Goal: Transaction & Acquisition: Purchase product/service

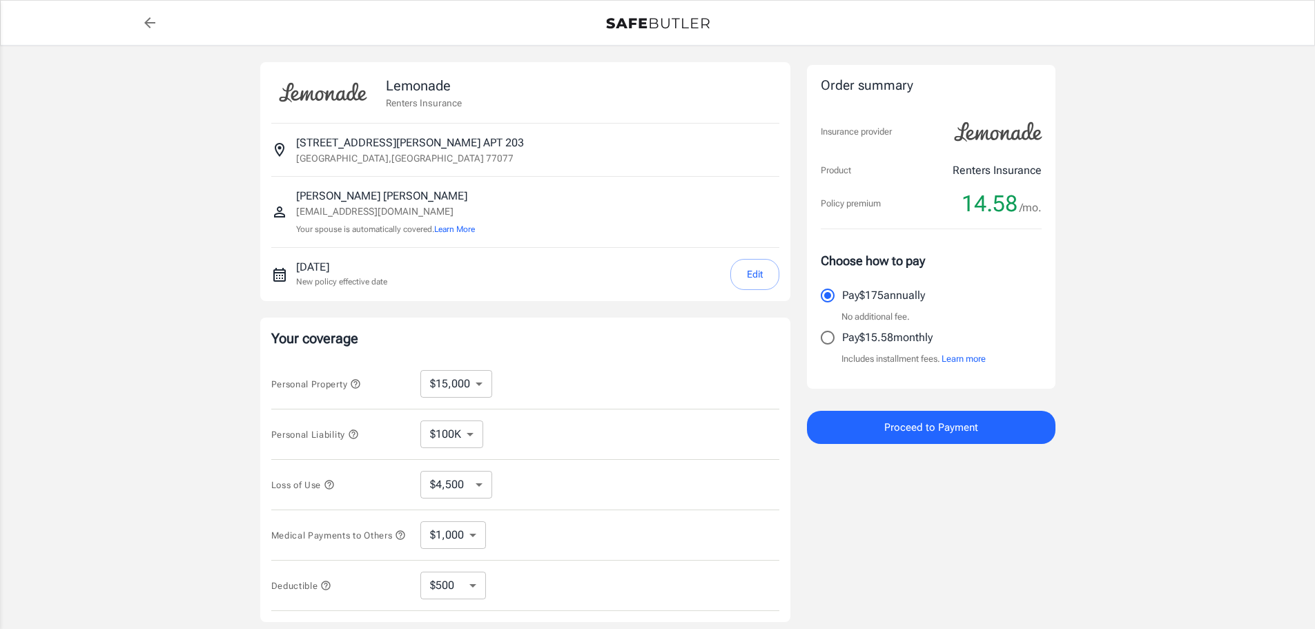
select select "15000"
select select "500"
click at [836, 340] on input "Pay $15.58 monthly" at bounding box center [827, 337] width 29 height 29
radio input "true"
click at [745, 272] on button "Edit" at bounding box center [754, 274] width 49 height 31
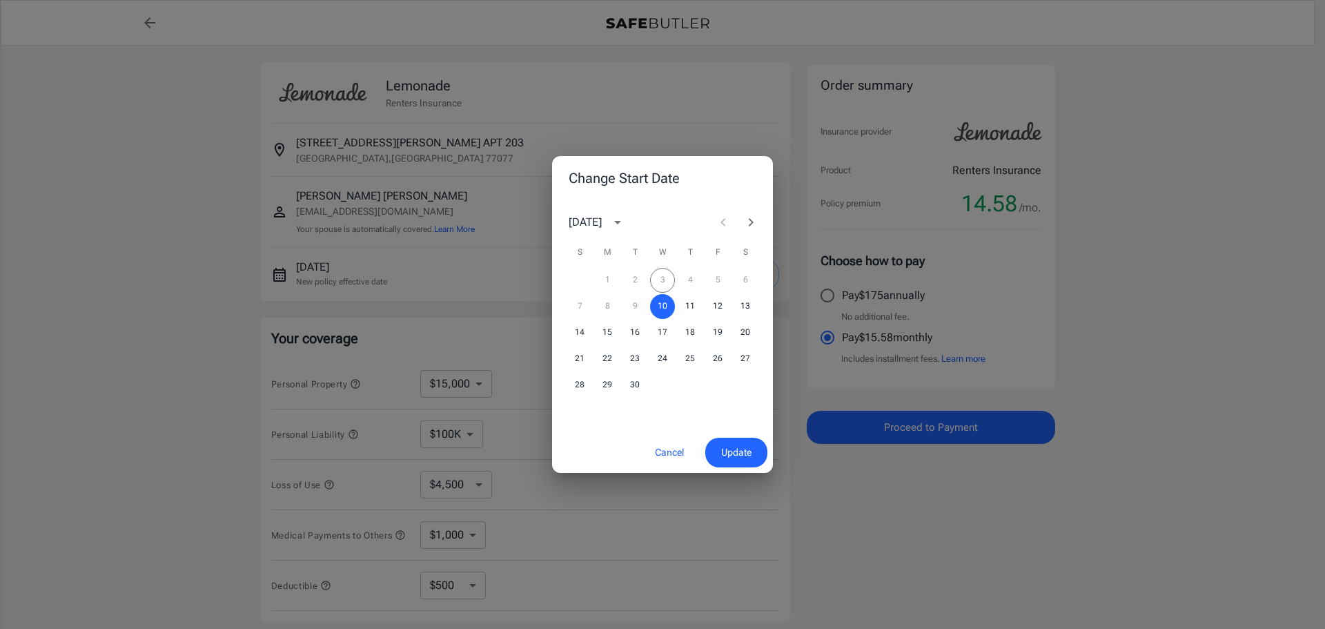
click at [747, 281] on div "1 2 3 4 5 6" at bounding box center [662, 280] width 221 height 25
click at [749, 279] on div "1 2 3 4 5 6" at bounding box center [662, 280] width 221 height 25
click at [662, 303] on button "10" at bounding box center [662, 306] width 25 height 25
click at [663, 305] on button "10" at bounding box center [662, 306] width 25 height 25
click at [725, 449] on span "Update" at bounding box center [736, 452] width 30 height 17
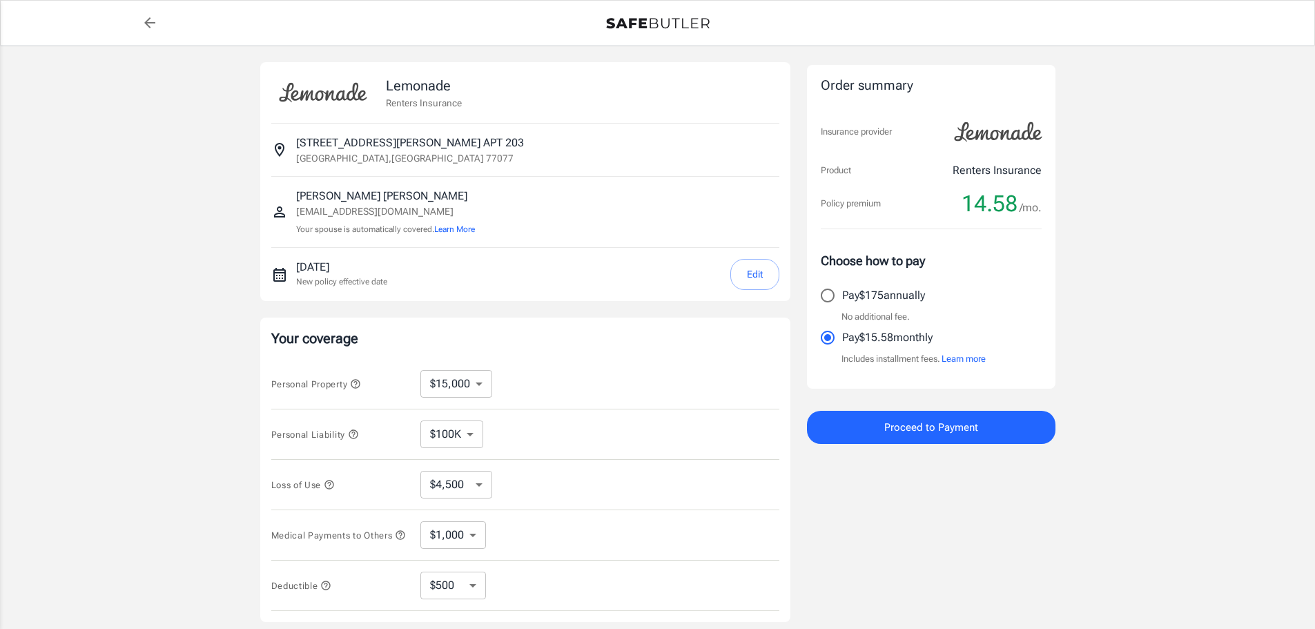
click at [748, 275] on button "Edit" at bounding box center [754, 274] width 49 height 31
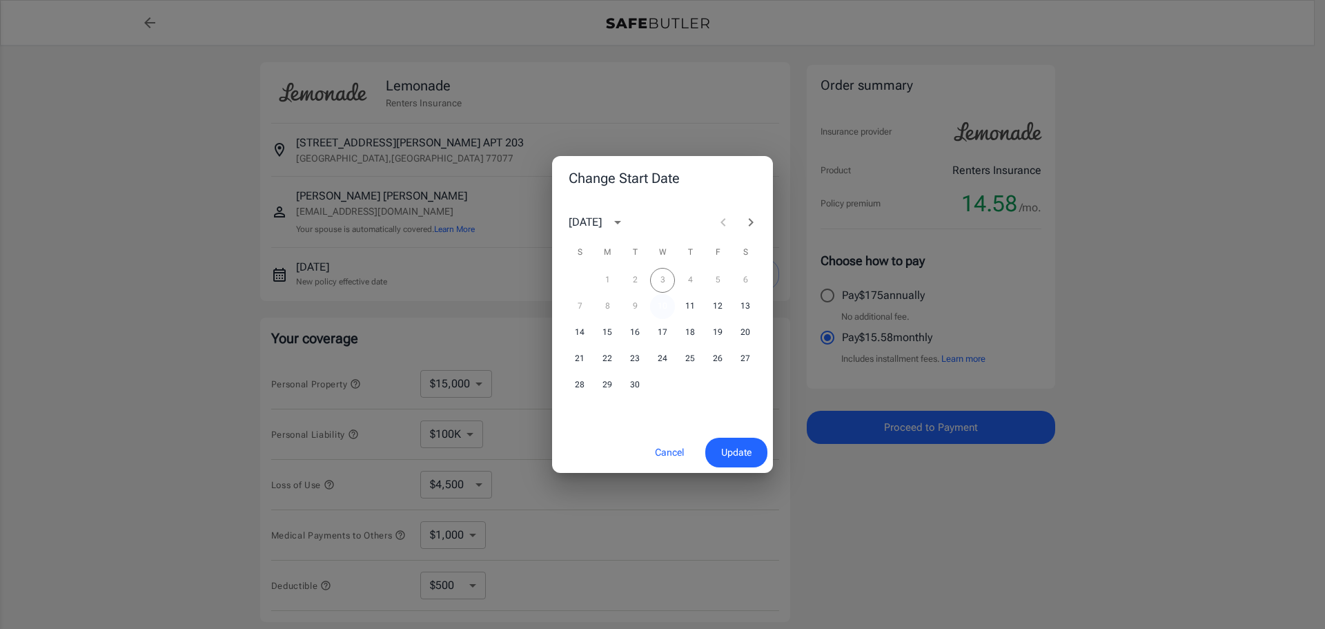
click at [660, 303] on button "10" at bounding box center [662, 306] width 25 height 25
click at [723, 446] on span "Update" at bounding box center [736, 452] width 30 height 17
